Goal: Transaction & Acquisition: Purchase product/service

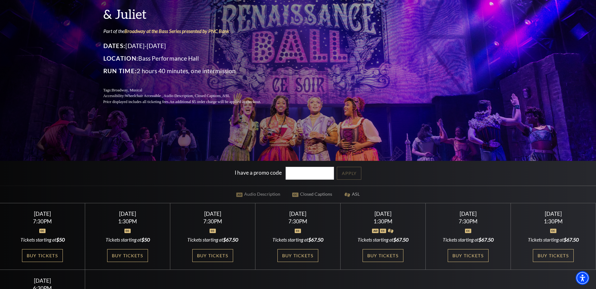
scroll to position [126, 0]
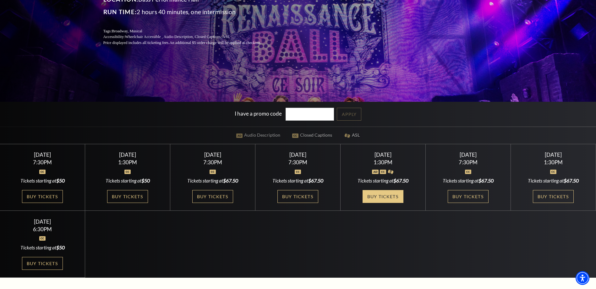
click at [380, 196] on link "Buy Tickets" at bounding box center [382, 196] width 41 height 13
click at [540, 195] on link "Buy Tickets" at bounding box center [553, 196] width 41 height 13
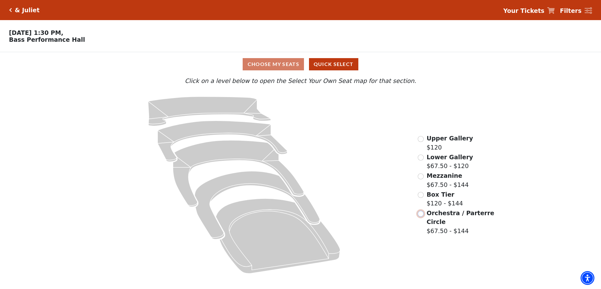
click at [422, 216] on input "Orchestra / Parterre Circle$67.50 - $144\a" at bounding box center [420, 214] width 6 height 6
click at [421, 214] on input "Orchestra / Parterre Circle$67.50 - $144\a" at bounding box center [420, 214] width 6 height 6
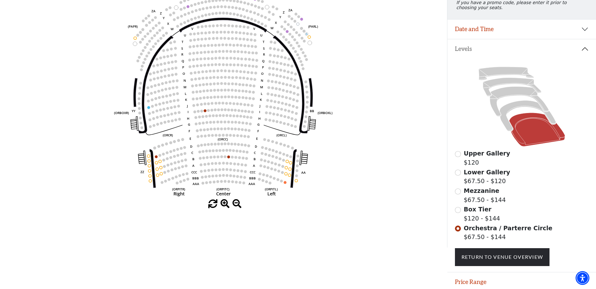
scroll to position [120, 0]
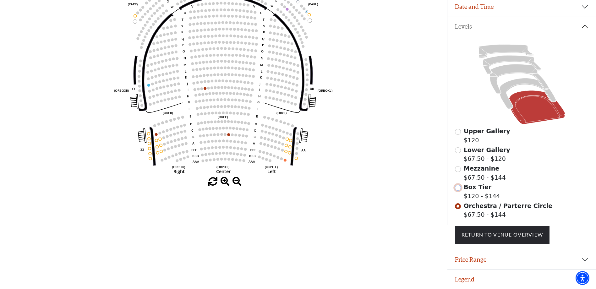
click at [459, 187] on input "Box Tier$120 - $144\a" at bounding box center [458, 188] width 6 height 6
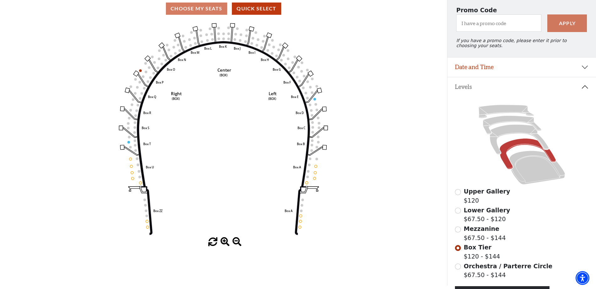
scroll to position [92, 0]
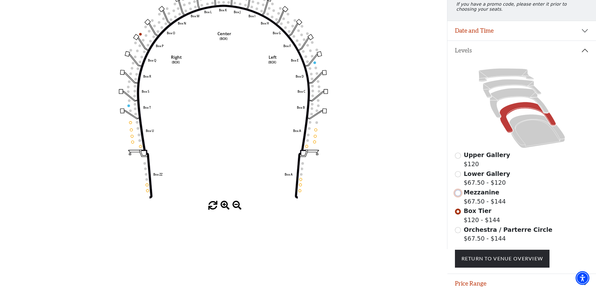
click at [458, 196] on input "Mezzanine$67.50 - $144\a" at bounding box center [458, 193] width 6 height 6
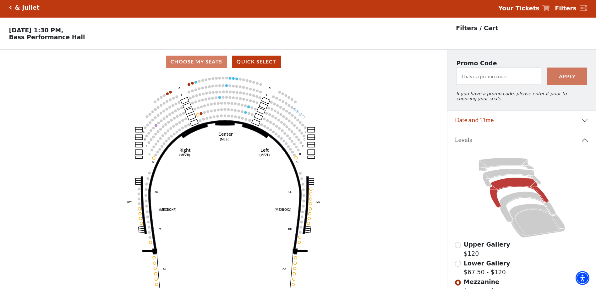
scroll to position [29, 0]
